Goal: Download file/media

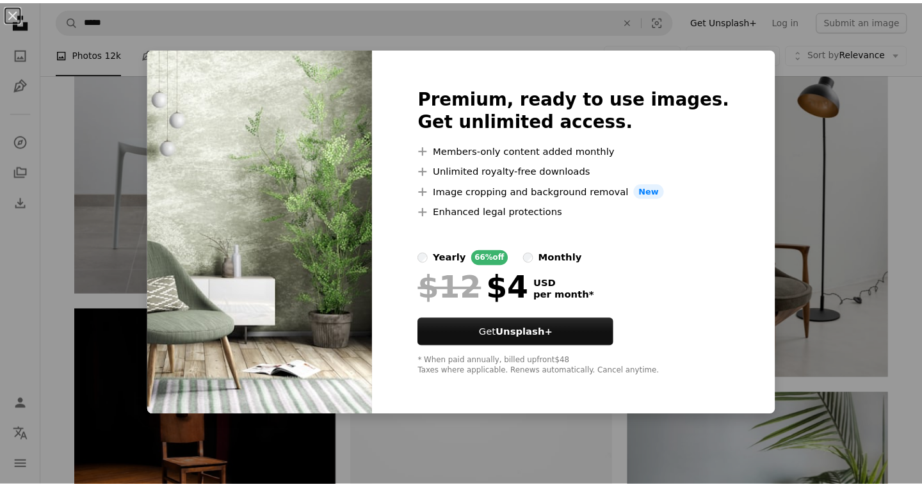
scroll to position [1042, 0]
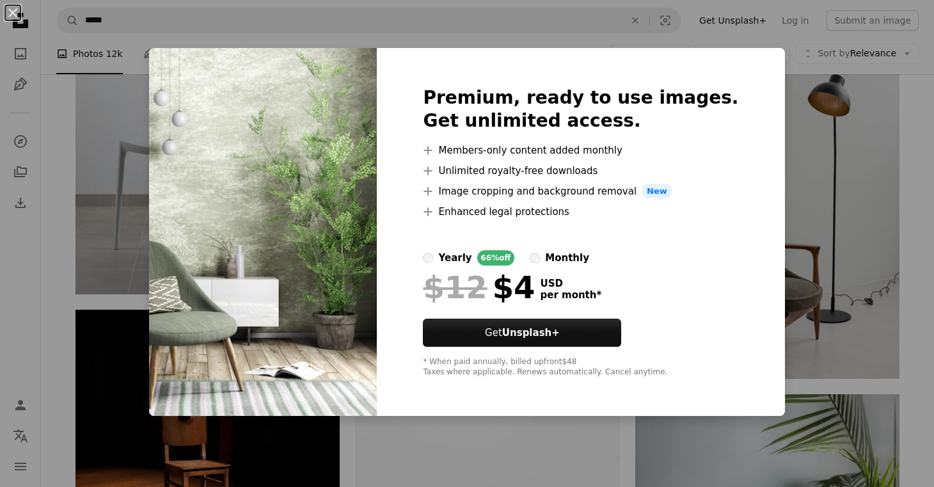
click at [782, 292] on div "An X shape Premium, ready to use images. Get unlimited access. A plus sign Memb…" at bounding box center [467, 243] width 934 height 487
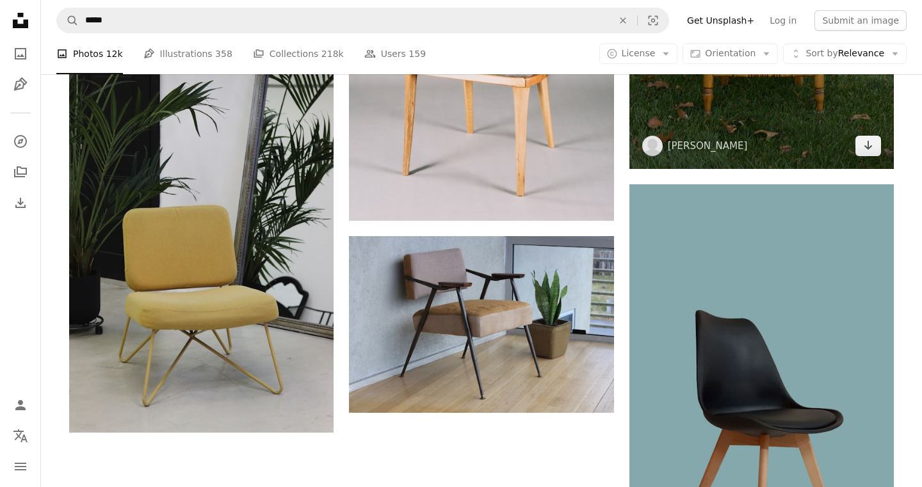
scroll to position [2071, 0]
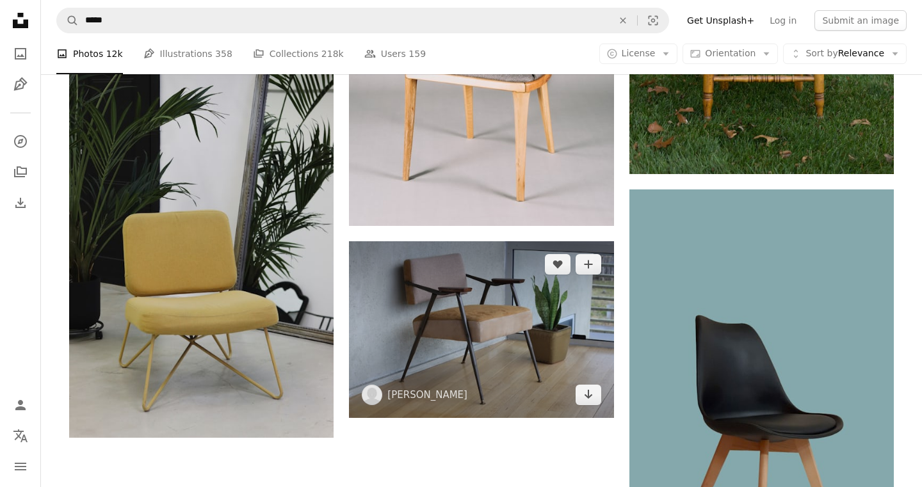
click at [589, 407] on img at bounding box center [481, 329] width 264 height 176
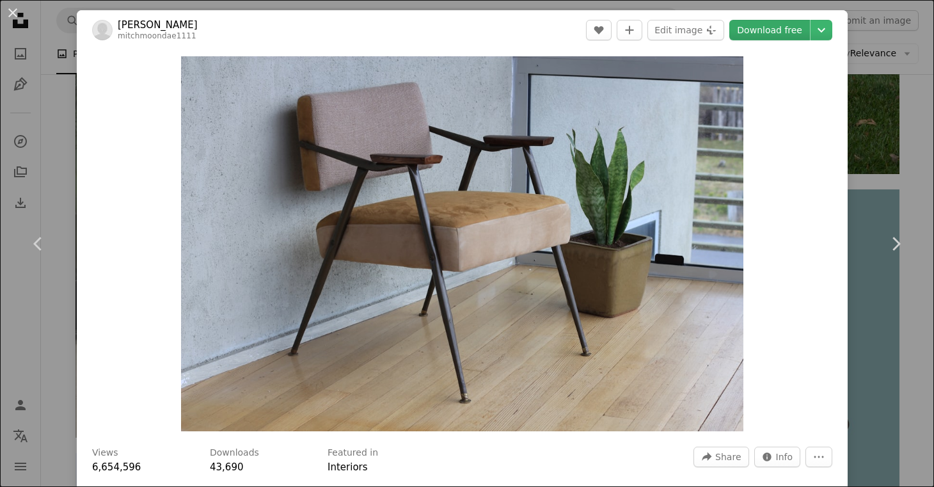
click at [756, 31] on link "Download free" at bounding box center [770, 30] width 81 height 20
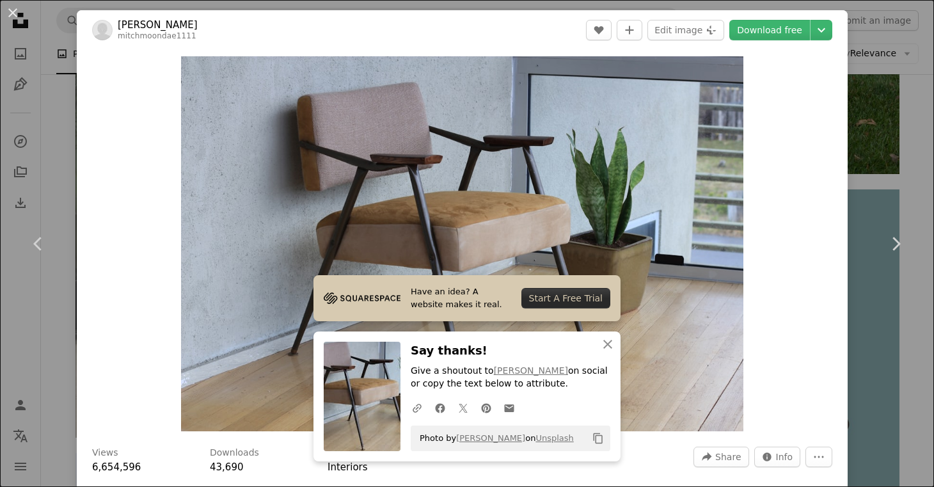
click at [861, 157] on div "An X shape Chevron left Chevron right Have an idea? A website makes it real. St…" at bounding box center [467, 243] width 934 height 487
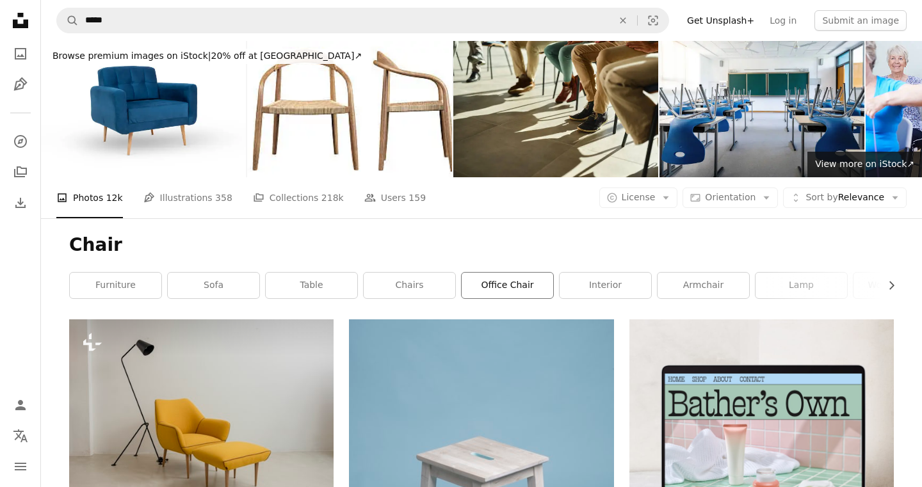
click at [512, 282] on link "office chair" at bounding box center [507, 286] width 92 height 26
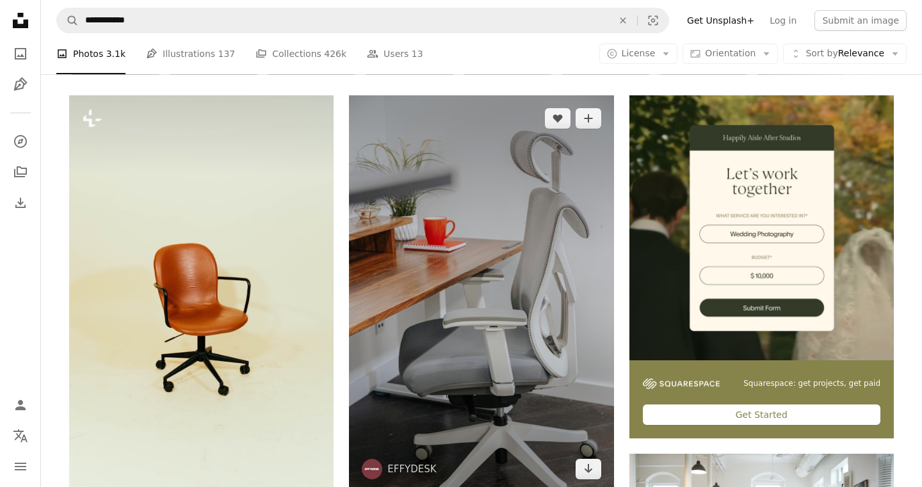
scroll to position [225, 0]
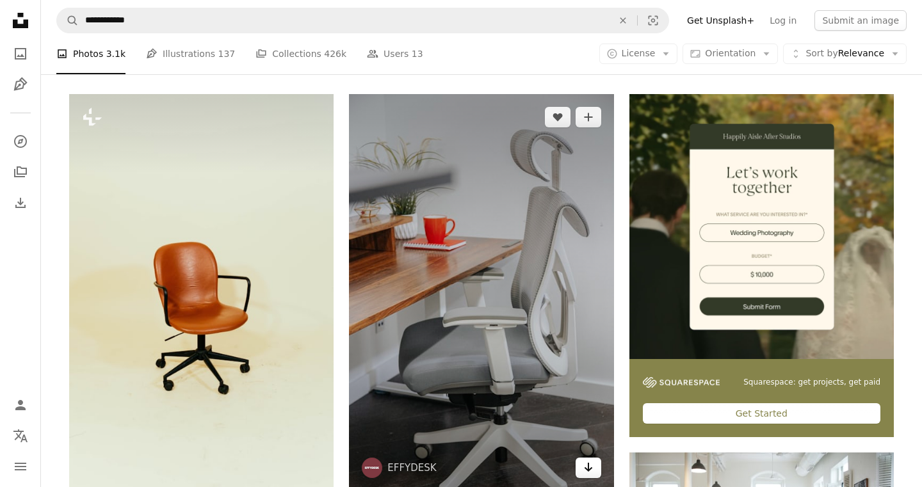
click at [590, 463] on icon "Arrow pointing down" at bounding box center [588, 466] width 10 height 15
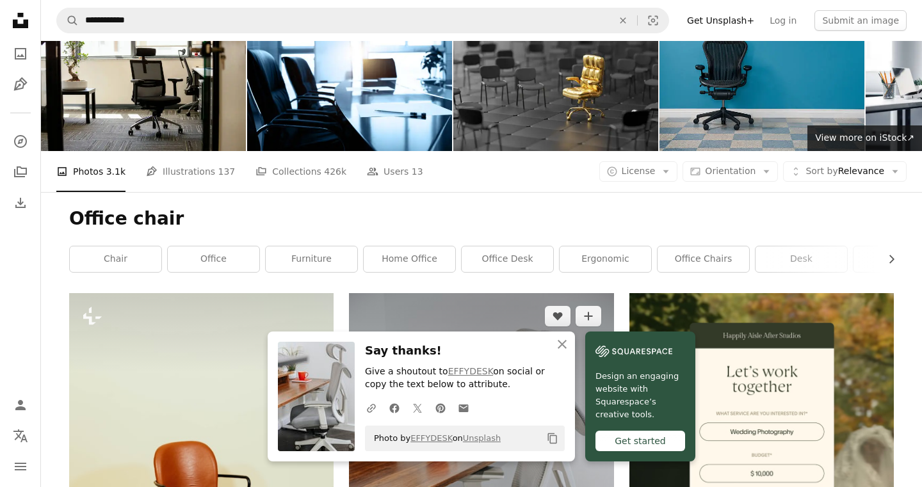
scroll to position [0, 0]
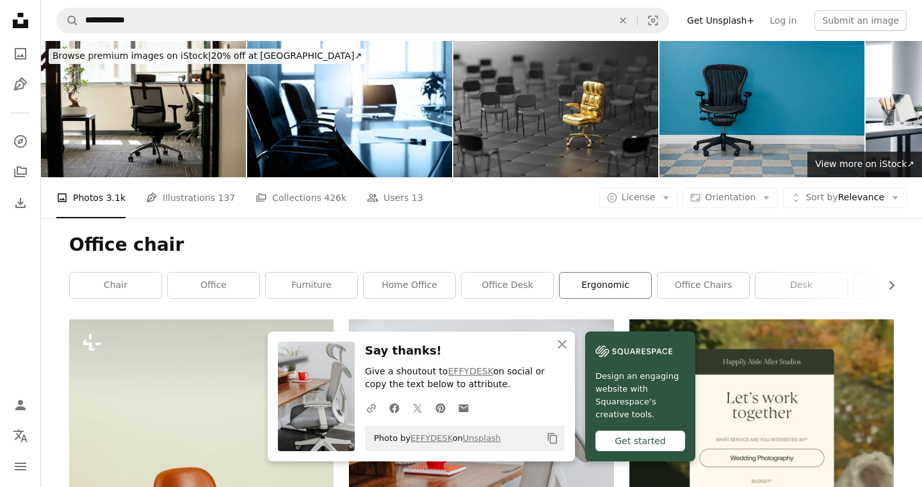
click at [632, 284] on link "ergonomic" at bounding box center [605, 286] width 92 height 26
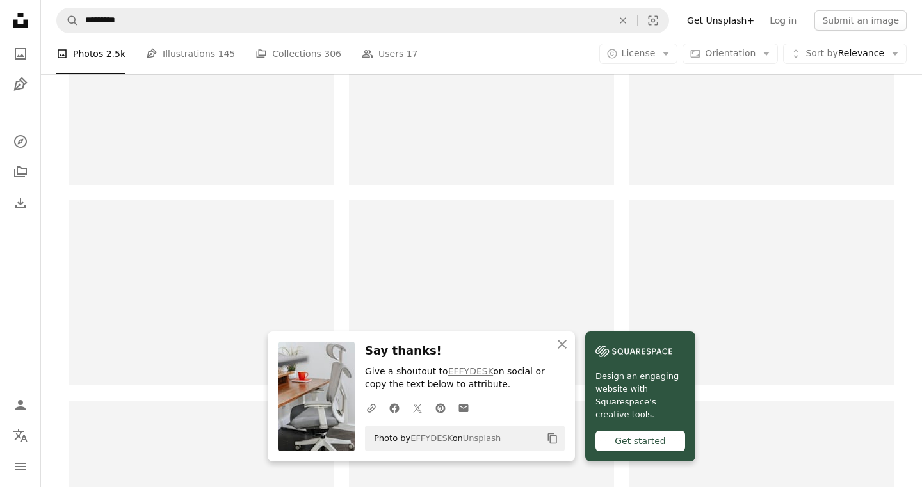
scroll to position [523, 0]
